Goal: Transaction & Acquisition: Purchase product/service

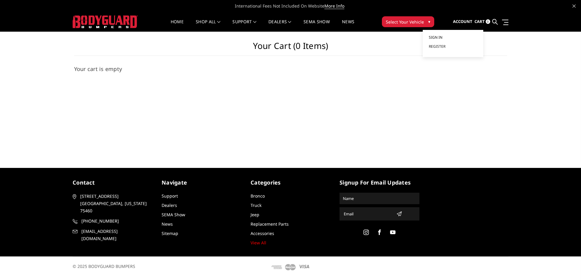
click at [442, 37] on span "Sign in" at bounding box center [436, 37] width 14 height 5
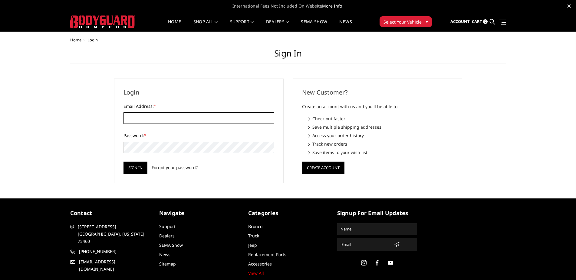
click at [192, 119] on input "Email Address: *" at bounding box center [198, 118] width 151 height 11
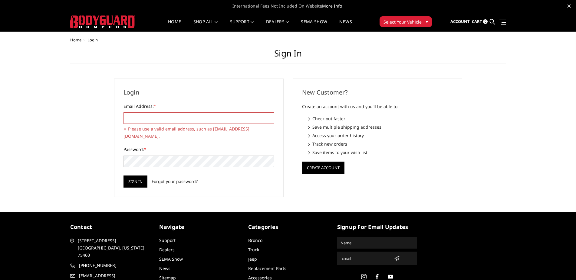
click at [175, 115] on input "Email Address: *" at bounding box center [198, 118] width 151 height 11
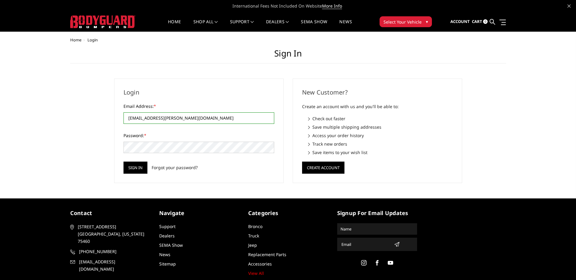
type input "office@tillmans.com"
click at [123, 162] on input "Sign in" at bounding box center [135, 168] width 24 height 12
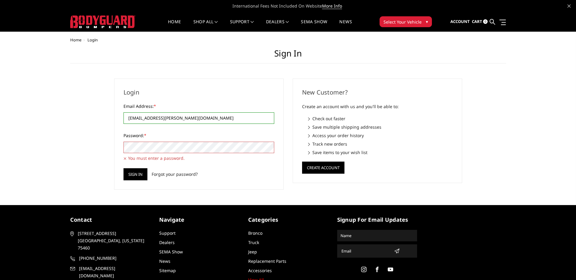
drag, startPoint x: 173, startPoint y: 119, endPoint x: 10, endPoint y: 94, distance: 164.9
click at [123, 113] on input "[EMAIL_ADDRESS][PERSON_NAME][DOMAIN_NAME]" at bounding box center [198, 118] width 151 height 11
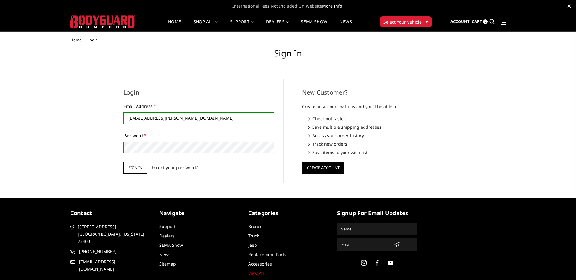
type input "[EMAIL_ADDRESS][PERSON_NAME][DOMAIN_NAME]"
click at [133, 171] on input "Sign in" at bounding box center [135, 168] width 24 height 12
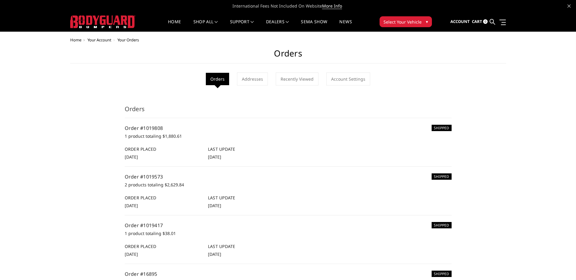
click at [102, 39] on span "Your Account" at bounding box center [99, 39] width 24 height 5
click at [505, 20] on link at bounding box center [501, 22] width 8 height 6
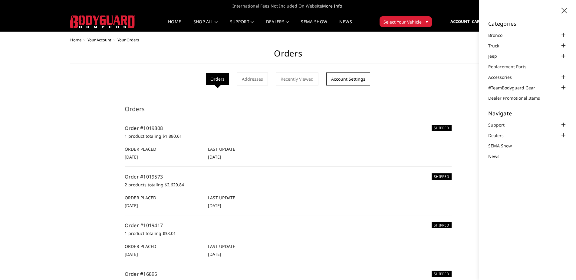
click at [347, 78] on link "Account Settings" at bounding box center [348, 79] width 44 height 13
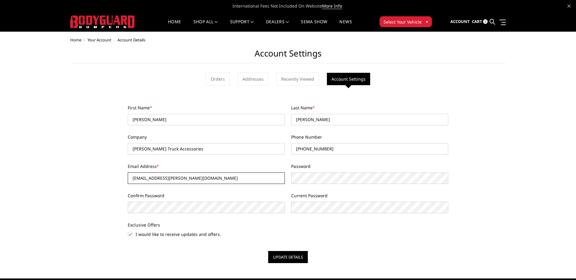
drag, startPoint x: 139, startPoint y: 178, endPoint x: 38, endPoint y: 168, distance: 102.5
click at [128, 173] on input "[EMAIL_ADDRESS][PERSON_NAME][DOMAIN_NAME]" at bounding box center [206, 178] width 157 height 11
type input "[EMAIL_ADDRESS][PERSON_NAME][DOMAIN_NAME]"
click at [295, 258] on button "Update Details" at bounding box center [288, 257] width 40 height 12
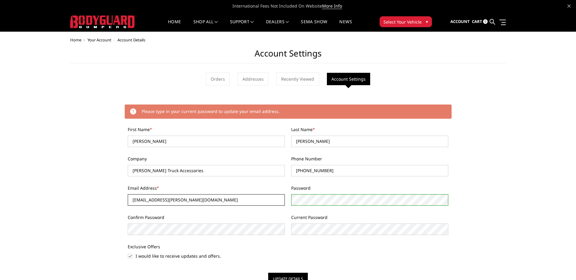
drag, startPoint x: 139, startPoint y: 199, endPoint x: 68, endPoint y: 196, distance: 71.8
click at [128, 196] on input "[EMAIL_ADDRESS][PERSON_NAME][DOMAIN_NAME]" at bounding box center [206, 200] width 157 height 11
type input "[EMAIL_ADDRESS][PERSON_NAME][DOMAIN_NAME]"
click at [110, 222] on div "Home Your Account Account Details Account Settings Orders Addresses Recently Vi…" at bounding box center [288, 161] width 436 height 247
click at [298, 274] on button "Update Details" at bounding box center [288, 279] width 40 height 12
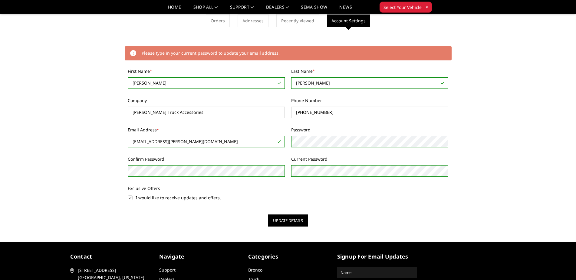
scroll to position [62, 0]
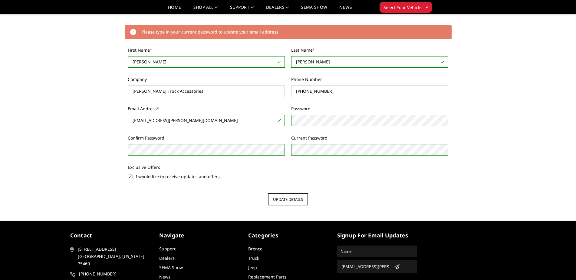
click at [289, 197] on button "Update Details" at bounding box center [288, 200] width 40 height 12
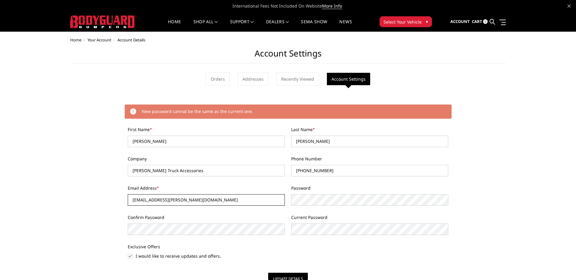
drag, startPoint x: 139, startPoint y: 201, endPoint x: 47, endPoint y: 190, distance: 93.2
click at [128, 195] on input "[EMAIL_ADDRESS][PERSON_NAME][DOMAIN_NAME]" at bounding box center [206, 200] width 157 height 11
type input "[EMAIL_ADDRESS][PERSON_NAME][DOMAIN_NAME]"
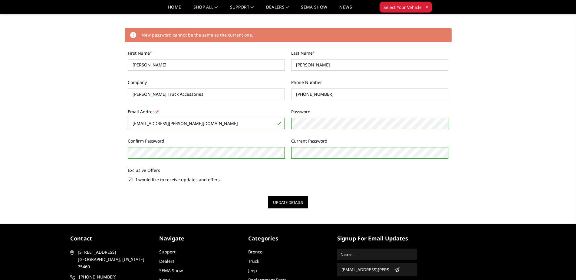
scroll to position [62, 0]
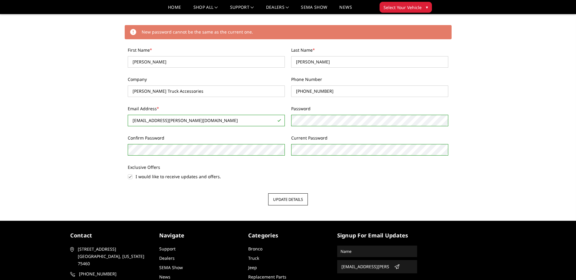
click at [288, 201] on button "Update Details" at bounding box center [288, 200] width 40 height 12
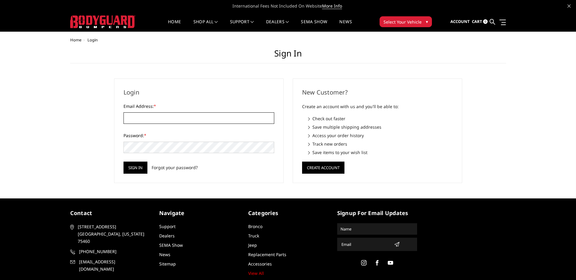
click at [166, 119] on input "Email Address: *" at bounding box center [198, 118] width 151 height 11
type input "[EMAIL_ADDRESS][PERSON_NAME][DOMAIN_NAME]"
click at [138, 166] on input "Sign in" at bounding box center [135, 168] width 24 height 12
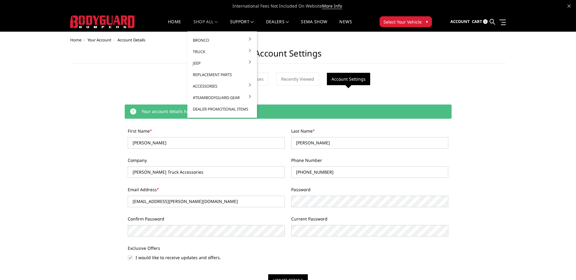
click at [201, 22] on link "shop all" at bounding box center [205, 26] width 25 height 12
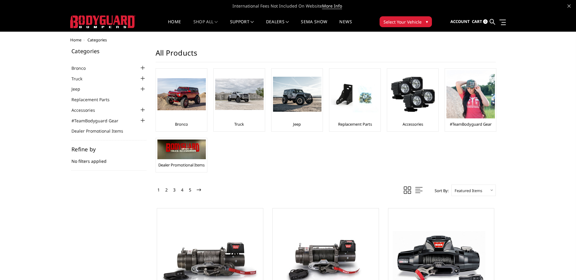
click at [489, 21] on ul "Account Sign out Cart 0 Search Search" at bounding box center [477, 21] width 55 height 19
click at [492, 20] on icon at bounding box center [491, 21] width 5 height 5
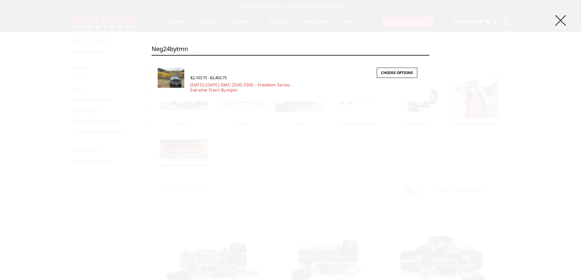
type input "neg24bytmn"
click at [219, 82] on div "$2,103.75 - $2,403.75" at bounding box center [303, 78] width 227 height 8
click at [382, 70] on link "Choose Options" at bounding box center [397, 73] width 41 height 10
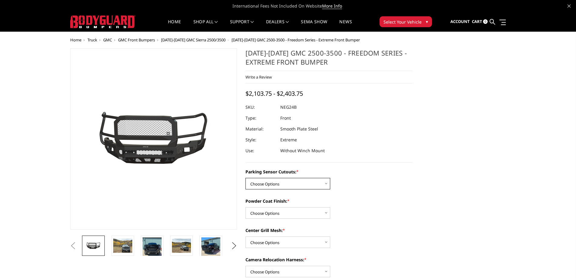
click at [245, 178] on select "Choose Options No - Without Parking Sensor Cutouts Yes - With Parking Sensor Cu…" at bounding box center [287, 183] width 85 height 11
select select "2874"
click option "Yes - With Parking Sensor Cutouts" at bounding box center [0, 0] width 0 height 0
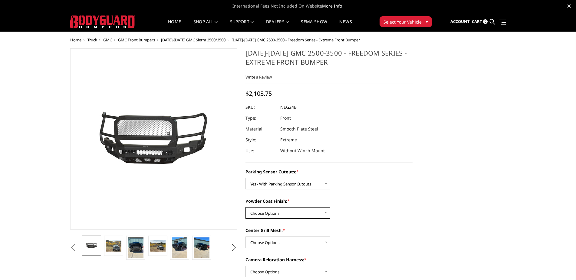
click at [245, 208] on select "Choose Options Bare Metal Texture Black Powder Coat" at bounding box center [287, 213] width 85 height 11
select select "2876"
click option "Texture Black Powder Coat" at bounding box center [0, 0] width 0 height 0
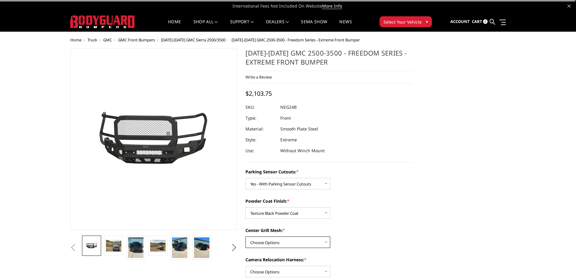
click at [245, 237] on select "Choose Options WITH Expanded Metal in Center Grill WITHOUT Expanded Metal in Ce…" at bounding box center [287, 242] width 85 height 11
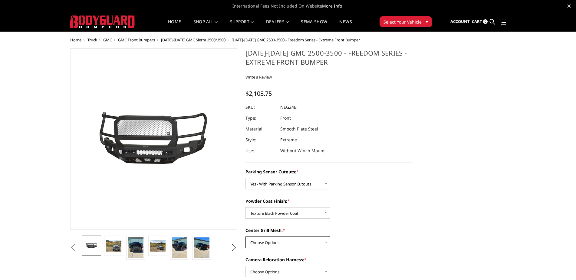
select select "2877"
click option "WITH Expanded Metal in Center Grill" at bounding box center [0, 0] width 0 height 0
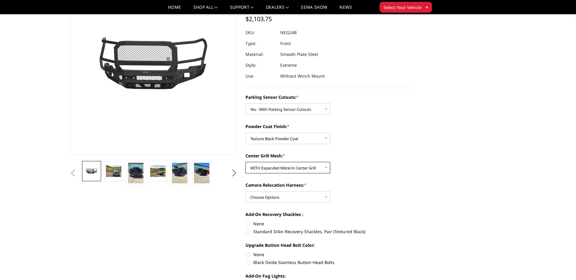
scroll to position [62, 0]
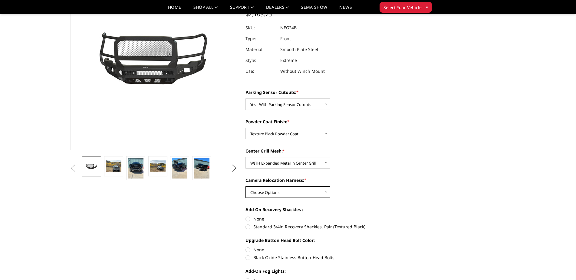
click at [245, 187] on select "Choose Options WITH Camera Relocation Harness WITHOUT Camera Relocation Harness" at bounding box center [287, 192] width 85 height 11
select select "2880"
click option "WITHOUT Camera Relocation Harness" at bounding box center [0, 0] width 0 height 0
click at [251, 227] on label "Standard 3/4in Recovery Shackles, Pair (Textured Black)" at bounding box center [328, 227] width 167 height 6
click at [412, 216] on input "Standard 3/4in Recovery Shackles, Pair (Textured Black)" at bounding box center [412, 216] width 0 height 0
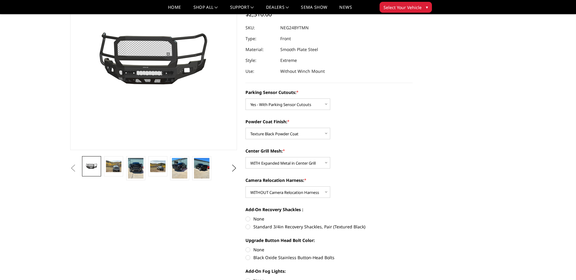
radio input "true"
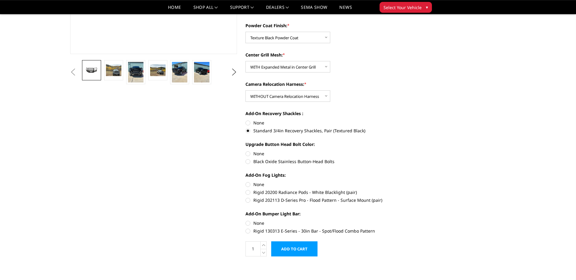
scroll to position [185, 0]
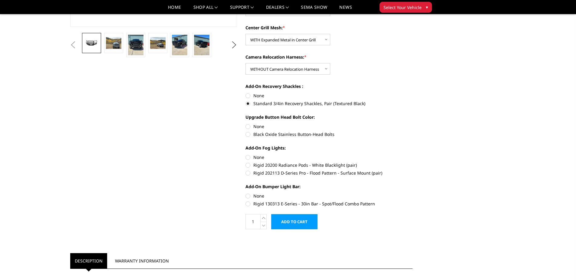
click at [248, 195] on label "None" at bounding box center [328, 196] width 167 height 6
click at [246, 193] on input "None" at bounding box center [245, 193] width 0 height 0
radio input "true"
click at [250, 156] on label "None" at bounding box center [328, 157] width 167 height 6
click at [246, 155] on input "None" at bounding box center [245, 154] width 0 height 0
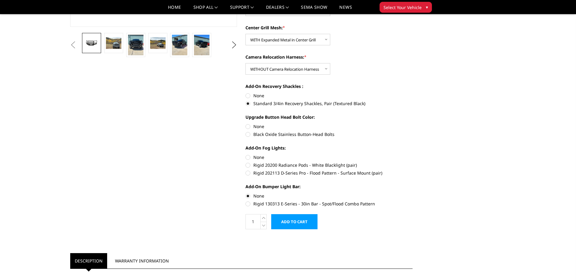
radio input "true"
click at [249, 125] on label "None" at bounding box center [328, 126] width 167 height 6
click at [246, 124] on input "None" at bounding box center [245, 123] width 0 height 0
radio input "true"
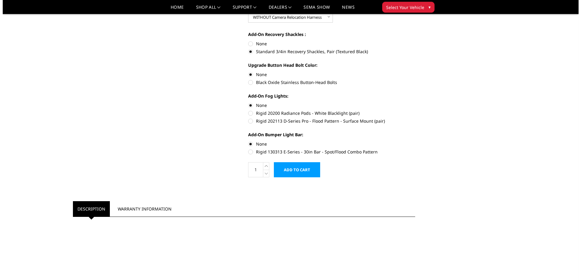
scroll to position [247, 0]
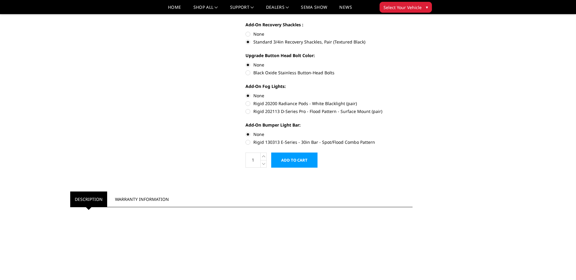
click at [312, 162] on input "Add to Cart" at bounding box center [294, 160] width 46 height 15
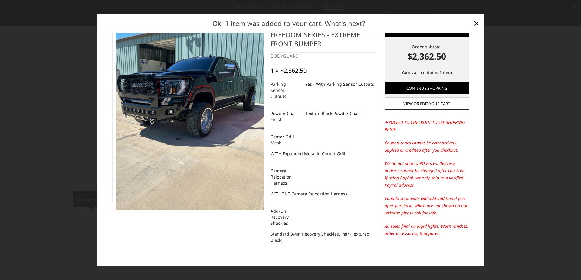
scroll to position [0, 0]
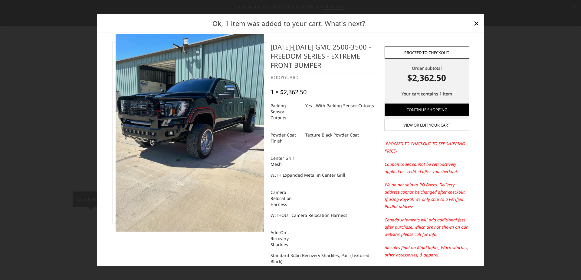
click at [429, 56] on link "Proceed to checkout" at bounding box center [426, 53] width 84 height 12
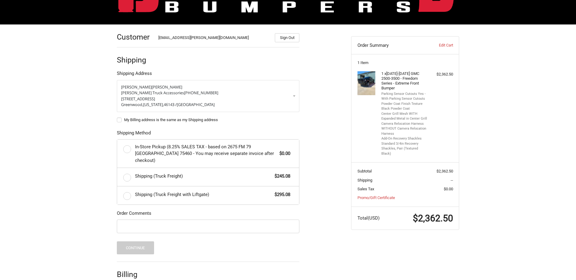
scroll to position [93, 0]
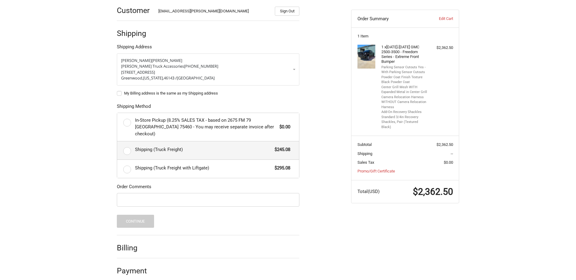
click at [127, 147] on label "Shipping (Truck Freight) $245.08" at bounding box center [208, 151] width 182 height 18
click at [117, 142] on input "Shipping (Truck Freight) $245.08" at bounding box center [117, 142] width 0 height 0
radio input "true"
click at [244, 198] on input "Order Comments" at bounding box center [208, 200] width 182 height 14
click at [122, 193] on input "25150" at bounding box center [208, 200] width 182 height 14
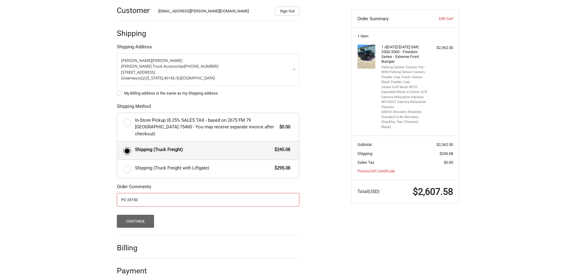
type input "PO 25150"
click at [131, 215] on button "Continue" at bounding box center [135, 221] width 37 height 13
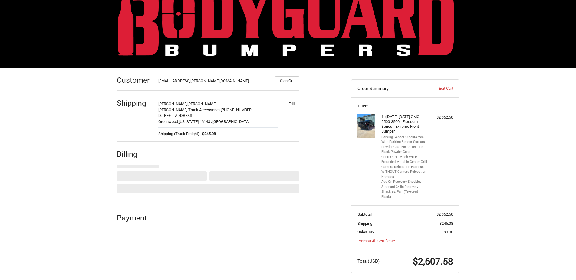
select select "US"
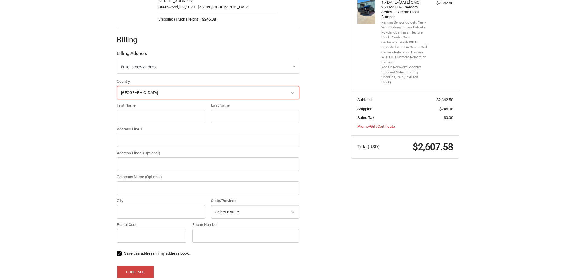
scroll to position [111, 0]
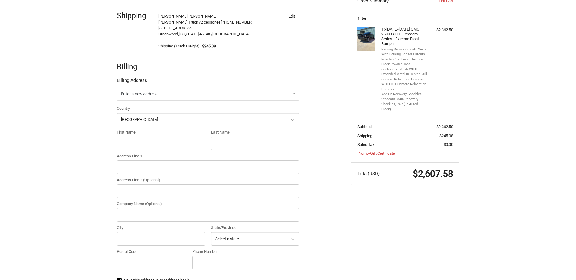
click at [189, 143] on input "First Name" at bounding box center [161, 144] width 88 height 14
type input "Dan"
type input "Woolf"
type input "389 E MAIN STREET"
type input "TILLMAN'S TRUCK ACCESSORIES"
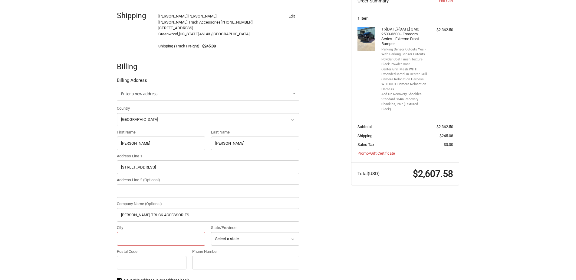
type input "GREENWOOD"
select select "IN"
type input "46143"
type input "DANIEL"
drag, startPoint x: 219, startPoint y: 144, endPoint x: 281, endPoint y: 139, distance: 62.2
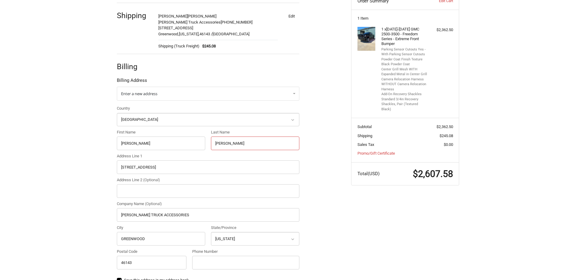
click at [281, 139] on input "Woolf" at bounding box center [255, 144] width 88 height 14
type input "WOOLF"
click at [328, 218] on div "Customer office@tillmans.com Sign Out Shipping Michael Tillman Tillman's Truck …" at bounding box center [229, 158] width 234 height 356
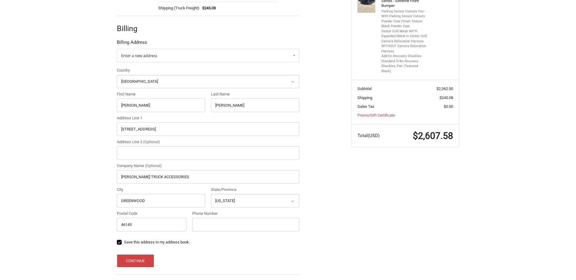
scroll to position [172, 0]
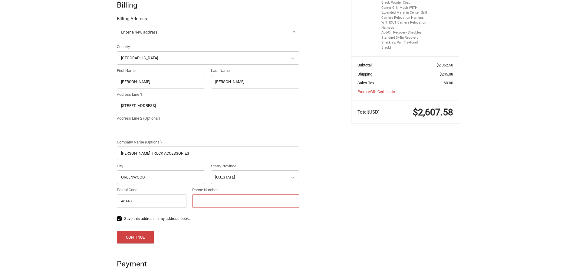
click at [219, 208] on input "Phone Number" at bounding box center [245, 202] width 107 height 14
type input "317-885-7400"
click at [120, 219] on label "Save this address in my address book." at bounding box center [208, 219] width 182 height 5
click at [117, 216] on input "Save this address in my address book." at bounding box center [117, 216] width 0 height 0
checkbox input "false"
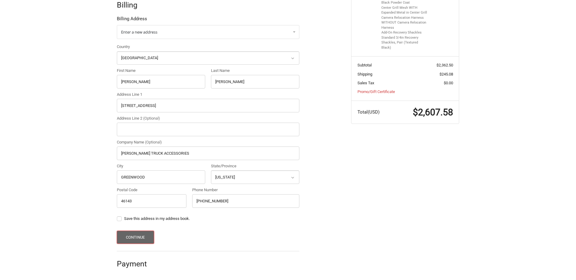
click at [146, 236] on button "Continue" at bounding box center [135, 237] width 37 height 13
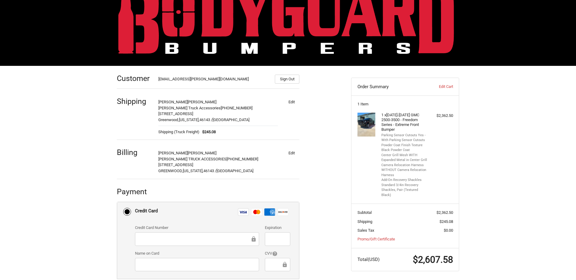
scroll to position [83, 0]
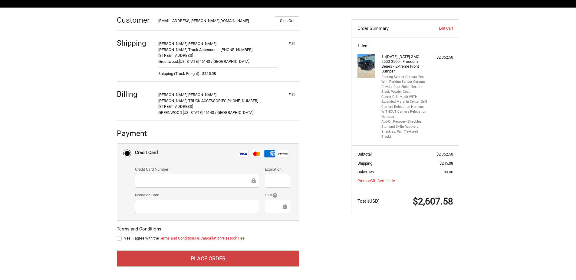
click at [118, 239] on label "Yes, I agree with the Terms and Conditions & Cancellation/Restock Fee" at bounding box center [208, 238] width 182 height 5
click at [117, 236] on input "Yes, I agree with the Terms and Conditions & Cancellation/Restock Fee" at bounding box center [117, 236] width 0 height 0
checkbox input "true"
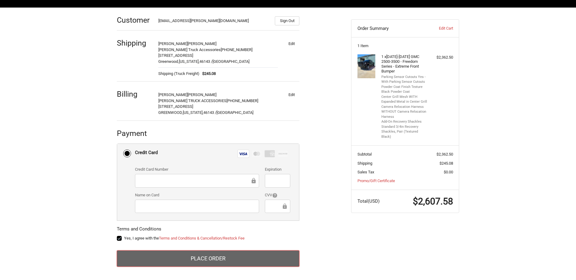
click at [232, 260] on button "Place Order" at bounding box center [208, 259] width 182 height 16
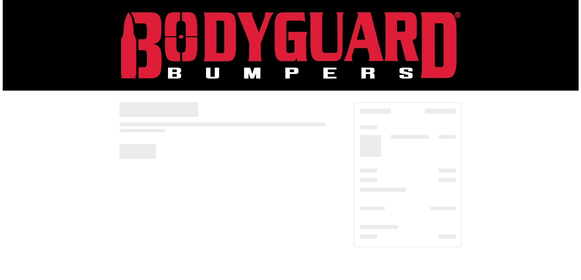
scroll to position [0, 0]
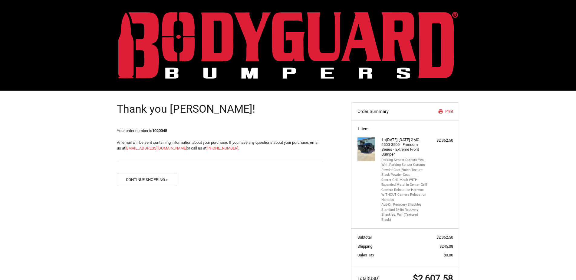
scroll to position [17, 0]
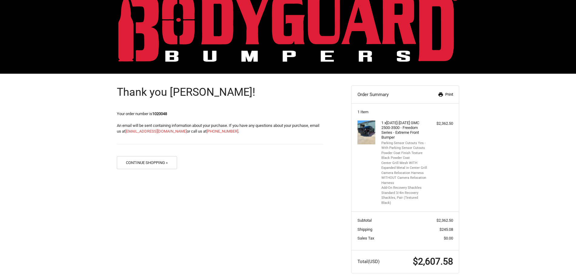
click at [448, 95] on link "Print" at bounding box center [436, 95] width 31 height 6
